Goal: Task Accomplishment & Management: Manage account settings

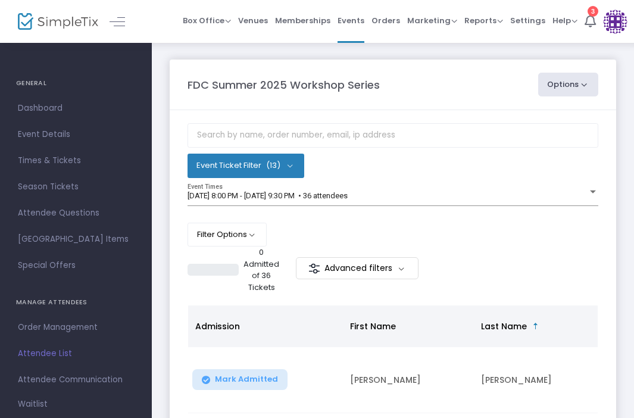
click at [554, 89] on button "Options" at bounding box center [568, 85] width 61 height 24
click at [508, 71] on m-panel-header "FDC Summer 2025 Workshop Series Options Export List Print Name Tags Export to M…" at bounding box center [393, 85] width 446 height 51
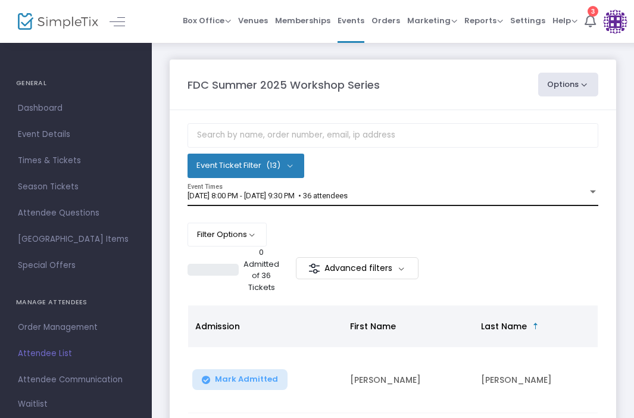
click at [584, 201] on div "[DATE] 8:00 PM - [DATE] 9:30 PM • 36 attendees Event Times" at bounding box center [393, 195] width 411 height 23
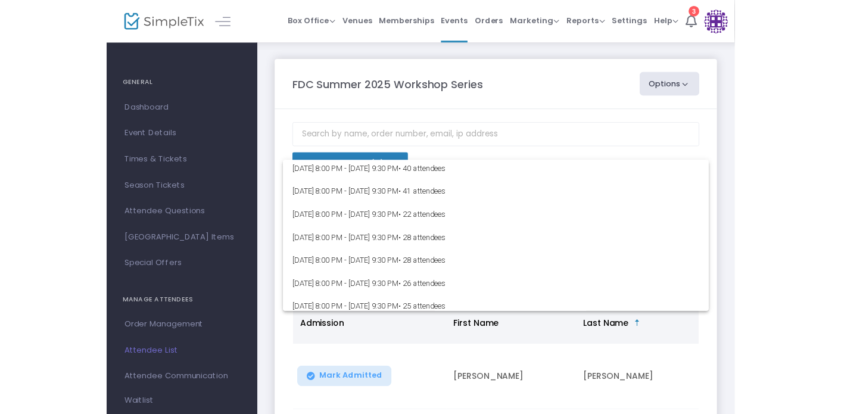
scroll to position [173, 0]
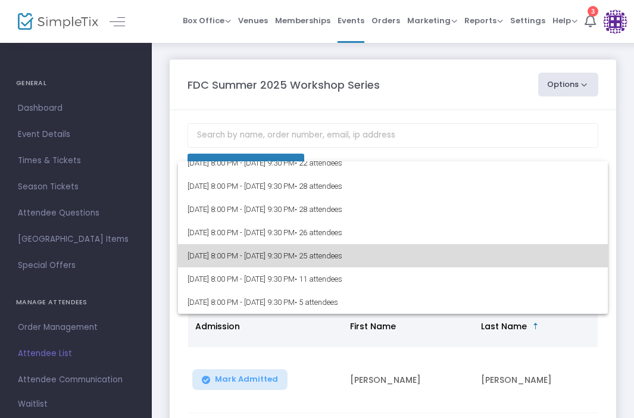
click at [493, 256] on span "[DATE] 8:00 PM - [DATE] 9:30 PM • 25 attendees" at bounding box center [393, 255] width 411 height 23
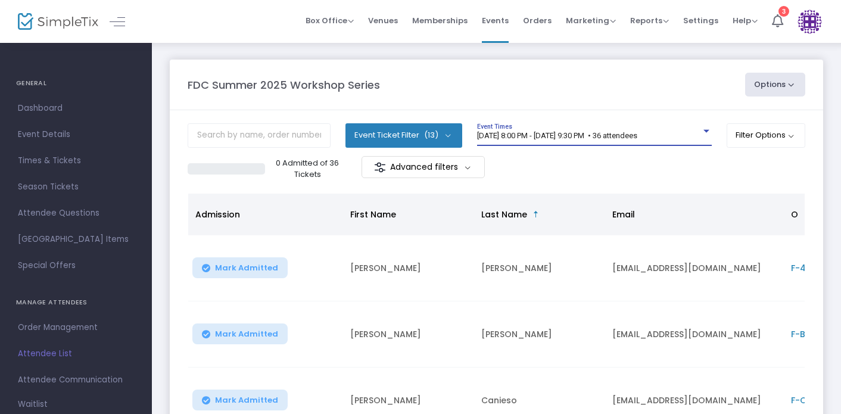
click at [534, 138] on span "[DATE] 8:00 PM - [DATE] 9:30 PM • 36 attendees" at bounding box center [557, 135] width 160 height 9
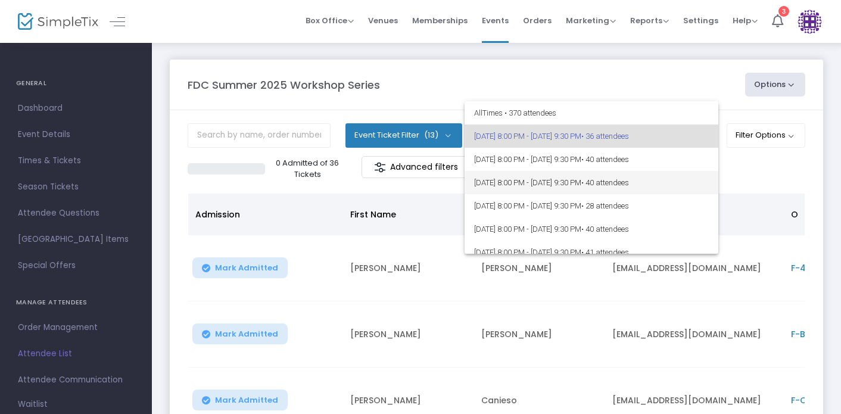
scroll to position [173, 0]
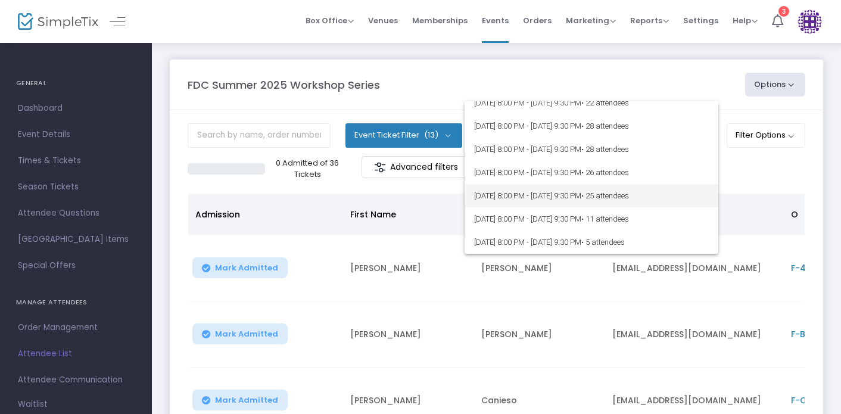
click at [557, 195] on span "[DATE] 8:00 PM - [DATE] 9:30 PM • 25 attendees" at bounding box center [591, 195] width 235 height 23
